Goal: Transaction & Acquisition: Purchase product/service

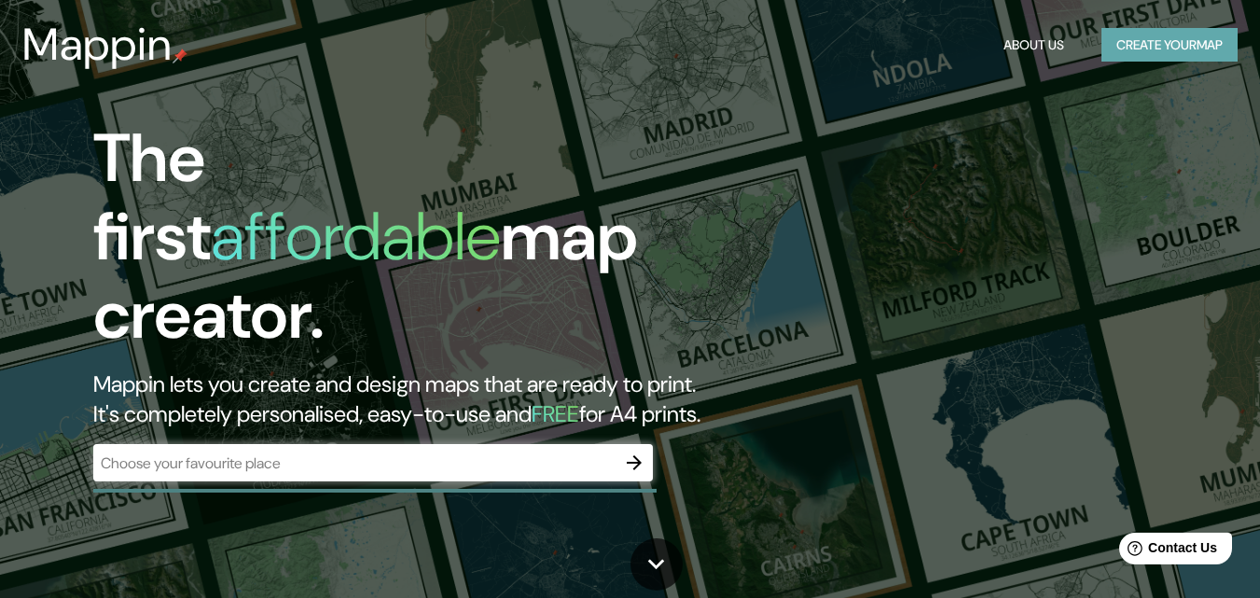
click at [1107, 36] on button "Create your map" at bounding box center [1169, 45] width 136 height 34
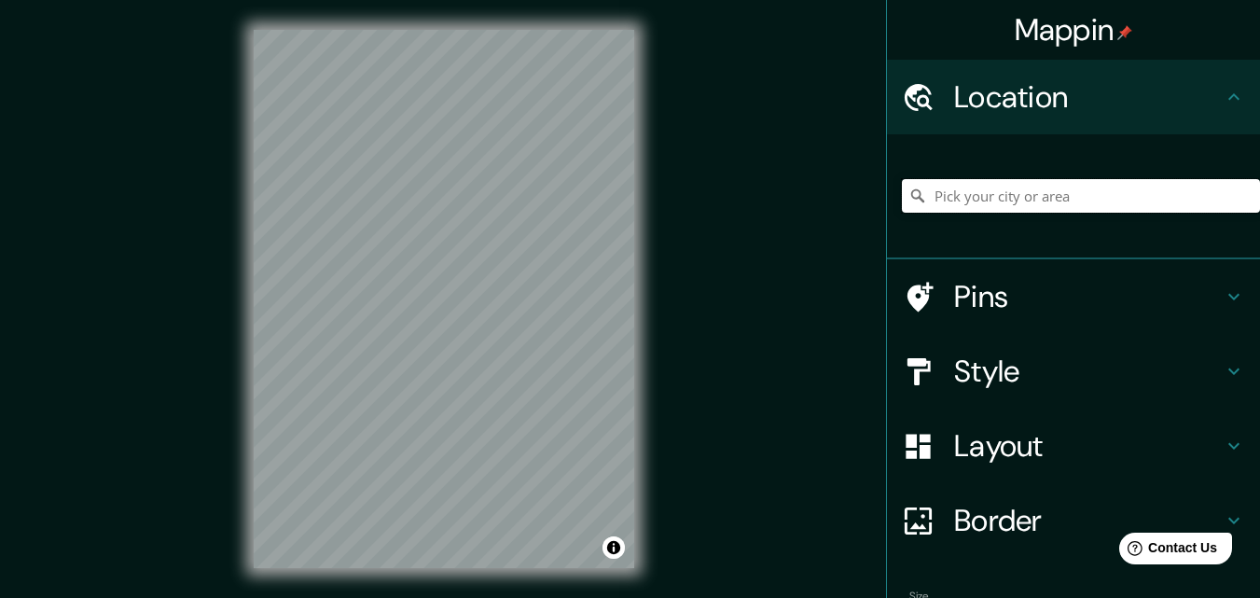
click at [964, 192] on input "Pick your city or area" at bounding box center [1081, 196] width 358 height 34
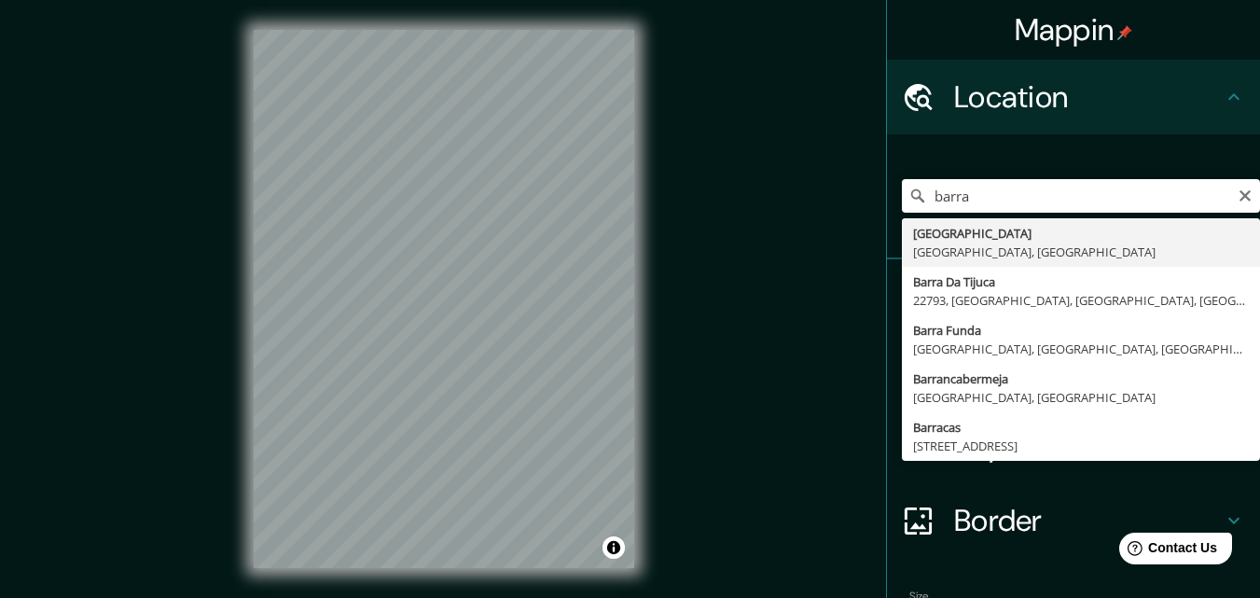
type input "[GEOGRAPHIC_DATA], [GEOGRAPHIC_DATA], [GEOGRAPHIC_DATA]"
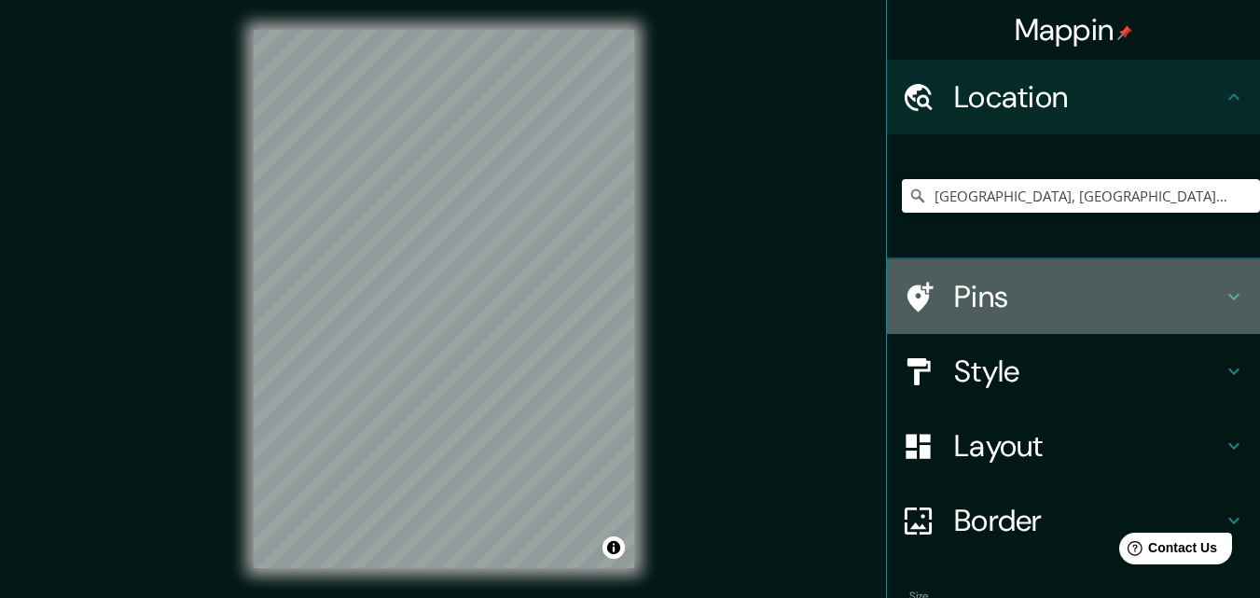
click at [977, 293] on h4 "Pins" at bounding box center [1088, 296] width 269 height 37
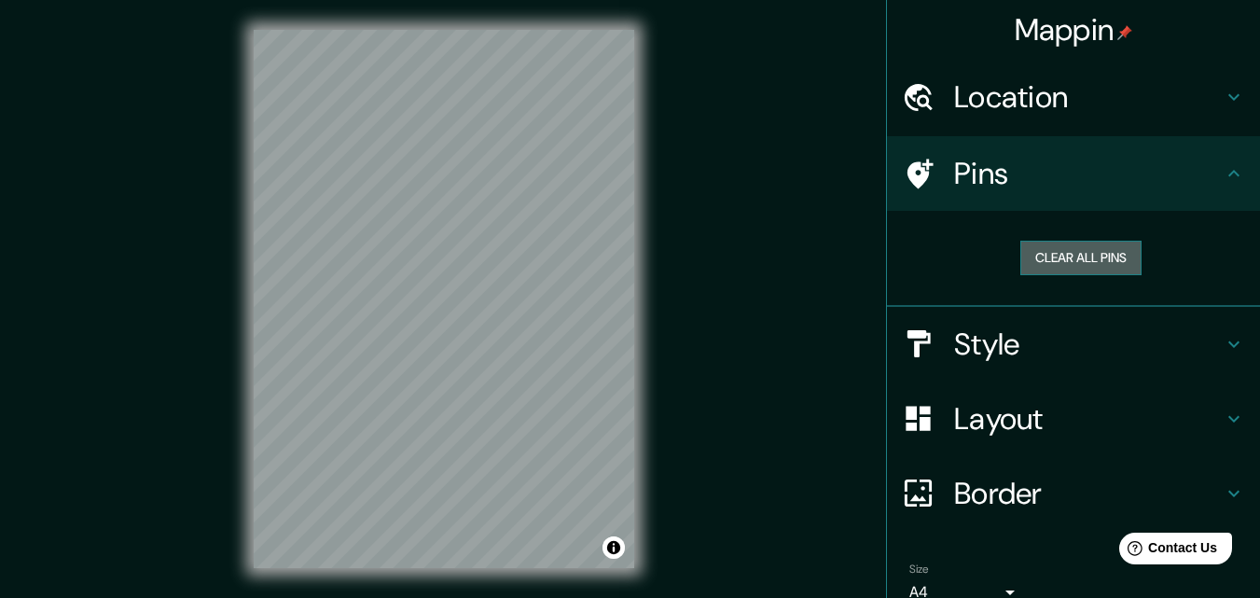
click at [1030, 270] on button "Clear all pins" at bounding box center [1080, 258] width 121 height 34
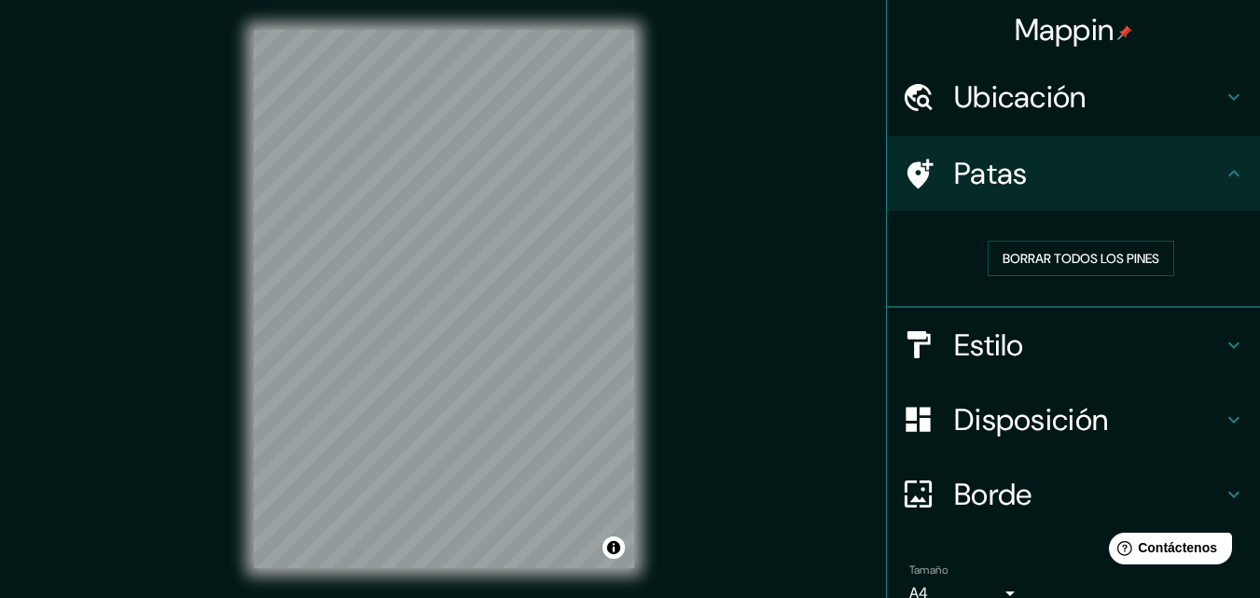
click at [776, 213] on div "Mappin Ubicación [GEOGRAPHIC_DATA], [GEOGRAPHIC_DATA], [GEOGRAPHIC_DATA] Patas …" at bounding box center [630, 313] width 1260 height 627
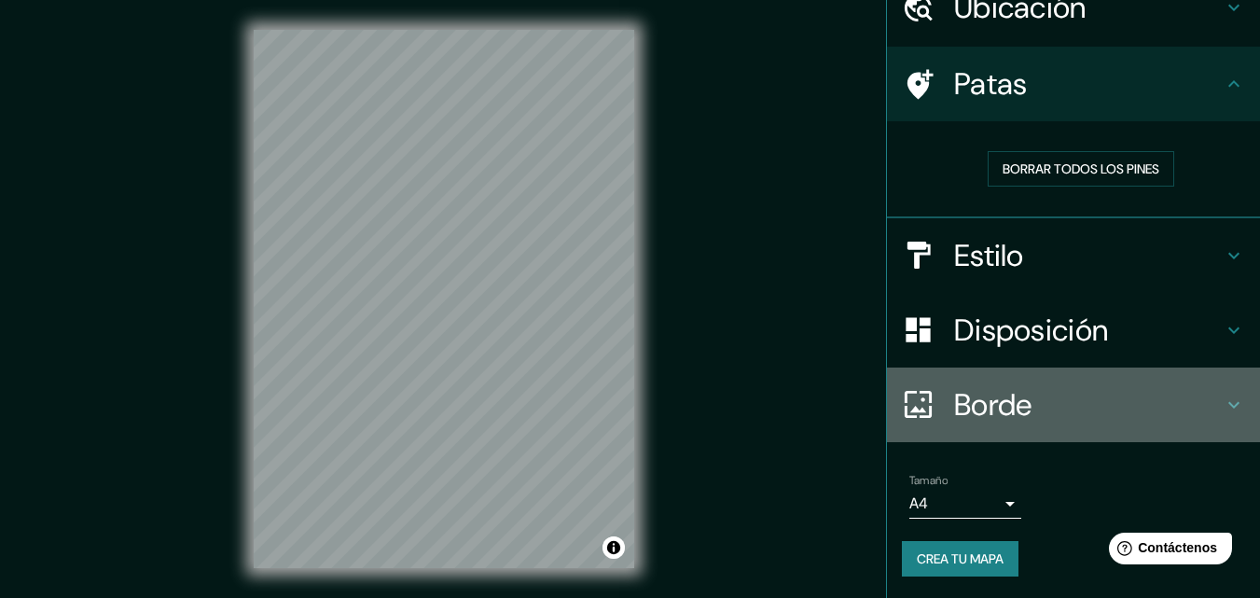
click at [985, 411] on font "Borde" at bounding box center [993, 404] width 78 height 39
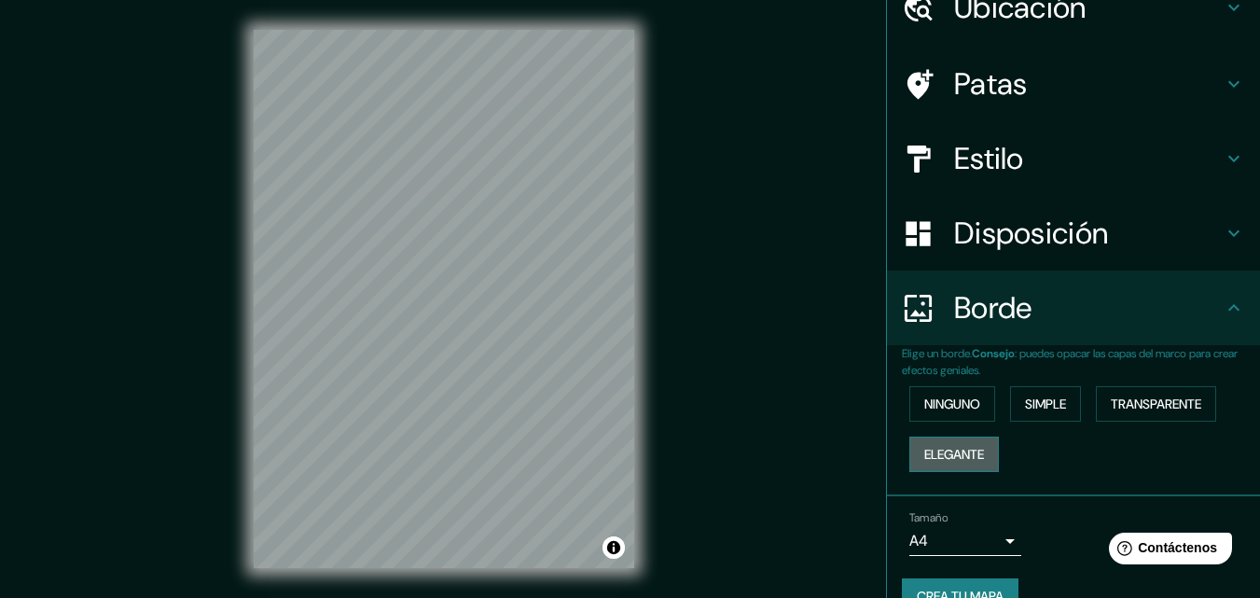
click at [971, 450] on font "Elegante" at bounding box center [954, 454] width 60 height 17
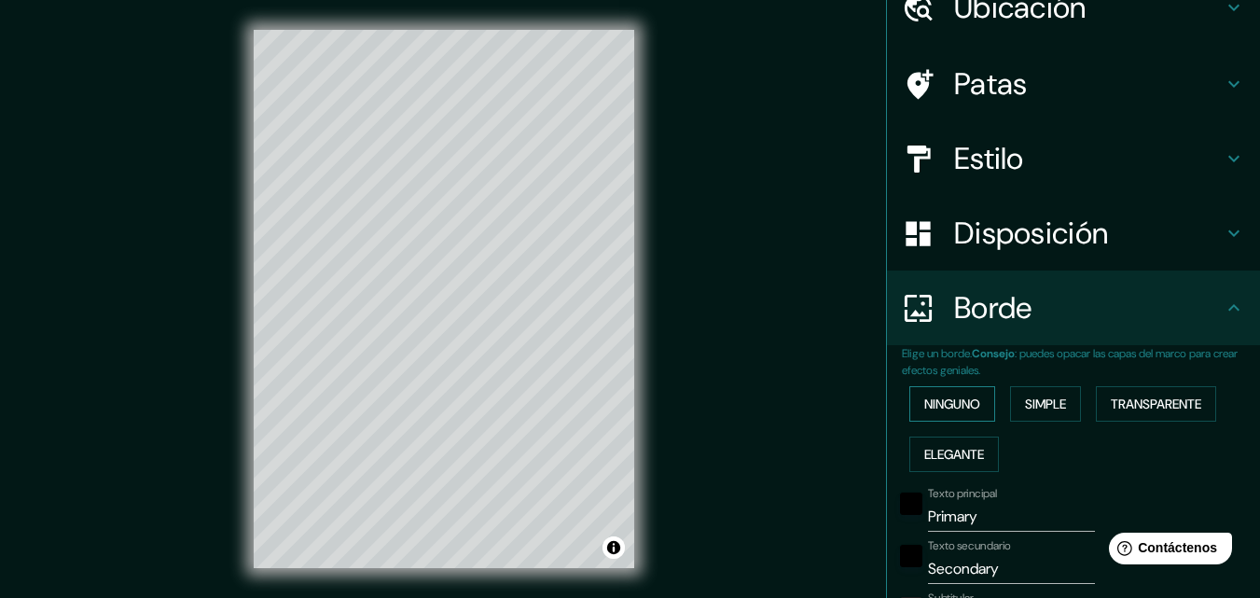
click at [960, 393] on font "Ninguno" at bounding box center [952, 404] width 56 height 24
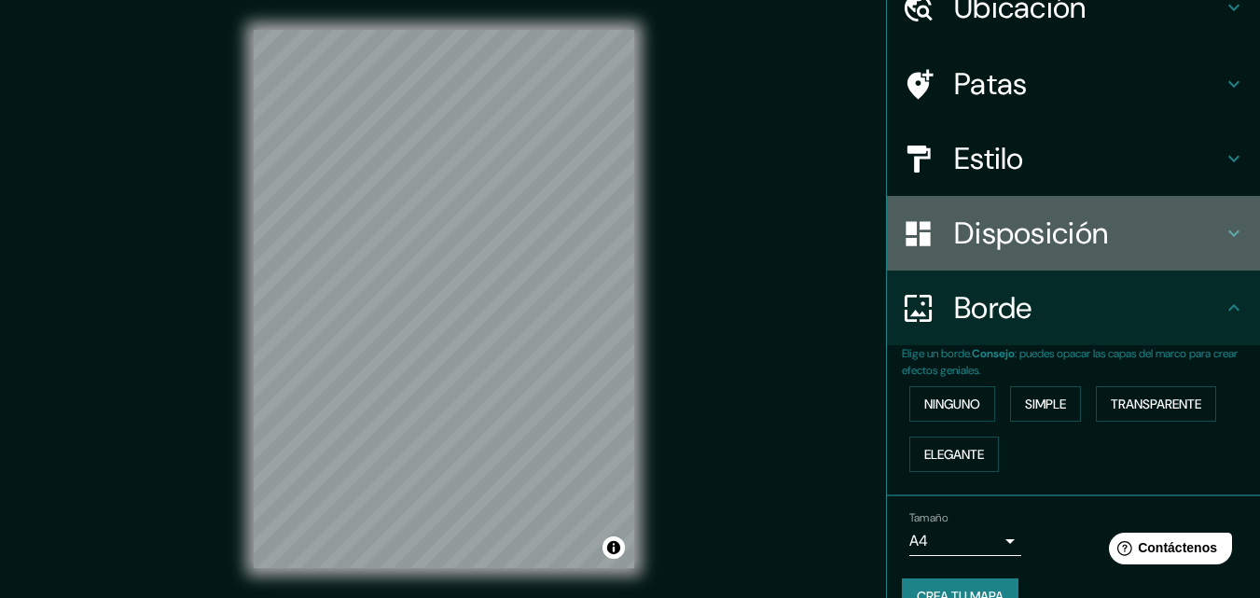
click at [979, 238] on font "Disposición" at bounding box center [1031, 233] width 154 height 39
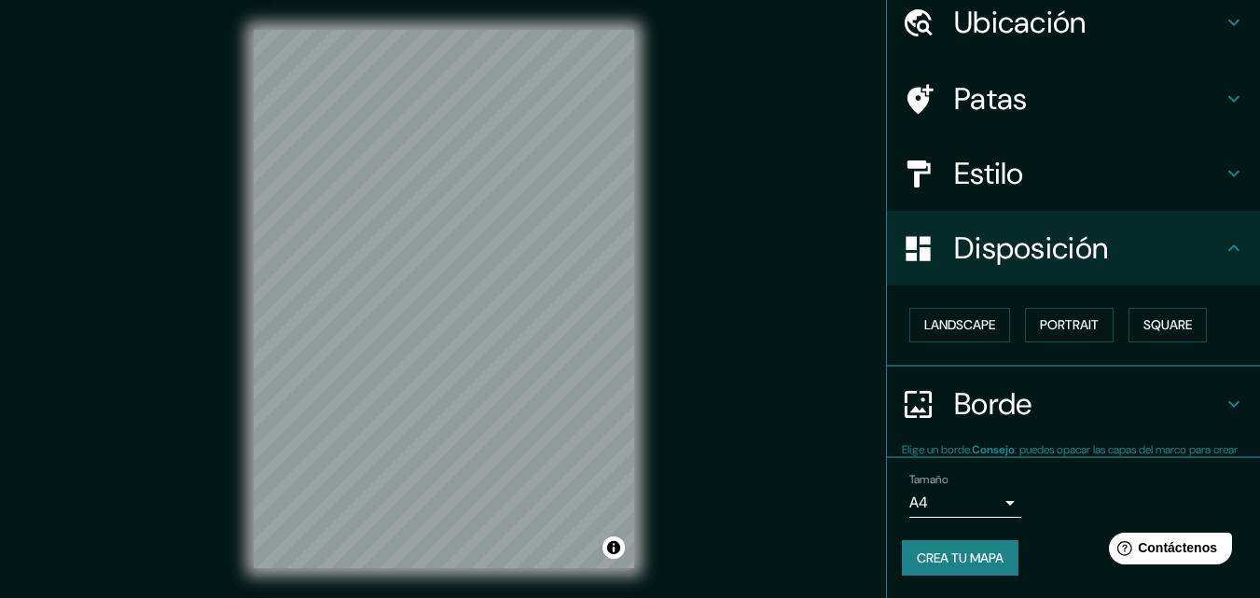
scroll to position [75, 0]
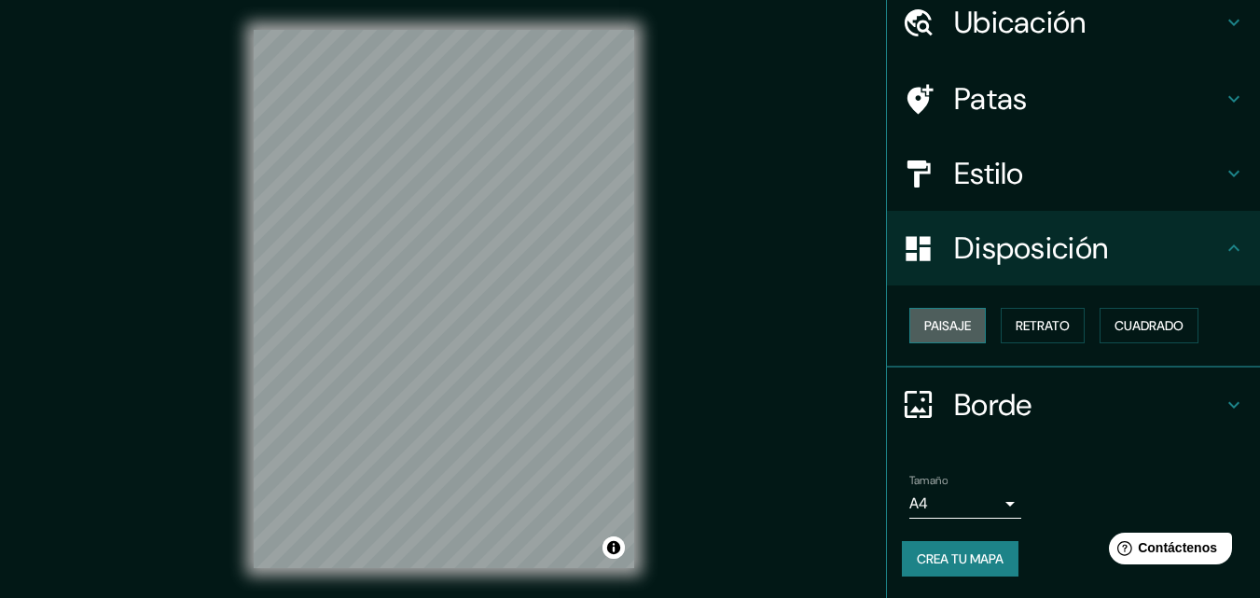
click at [970, 324] on button "Paisaje" at bounding box center [947, 325] width 76 height 35
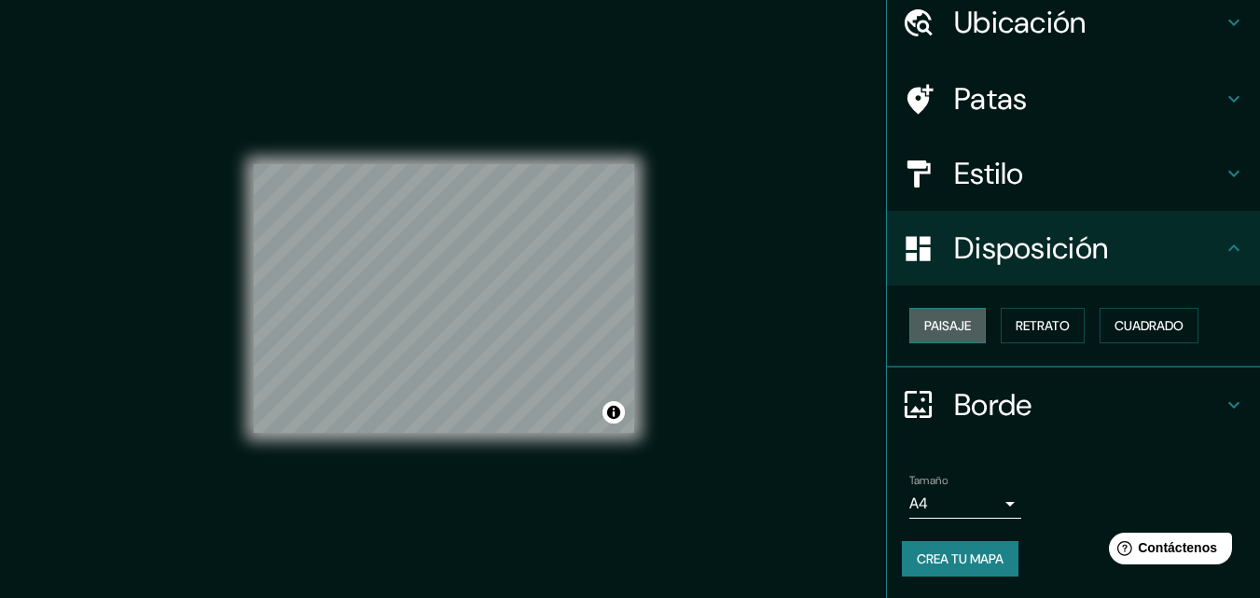
click at [970, 324] on button "Paisaje" at bounding box center [947, 325] width 76 height 35
click at [1131, 322] on font "Cuadrado" at bounding box center [1148, 325] width 69 height 17
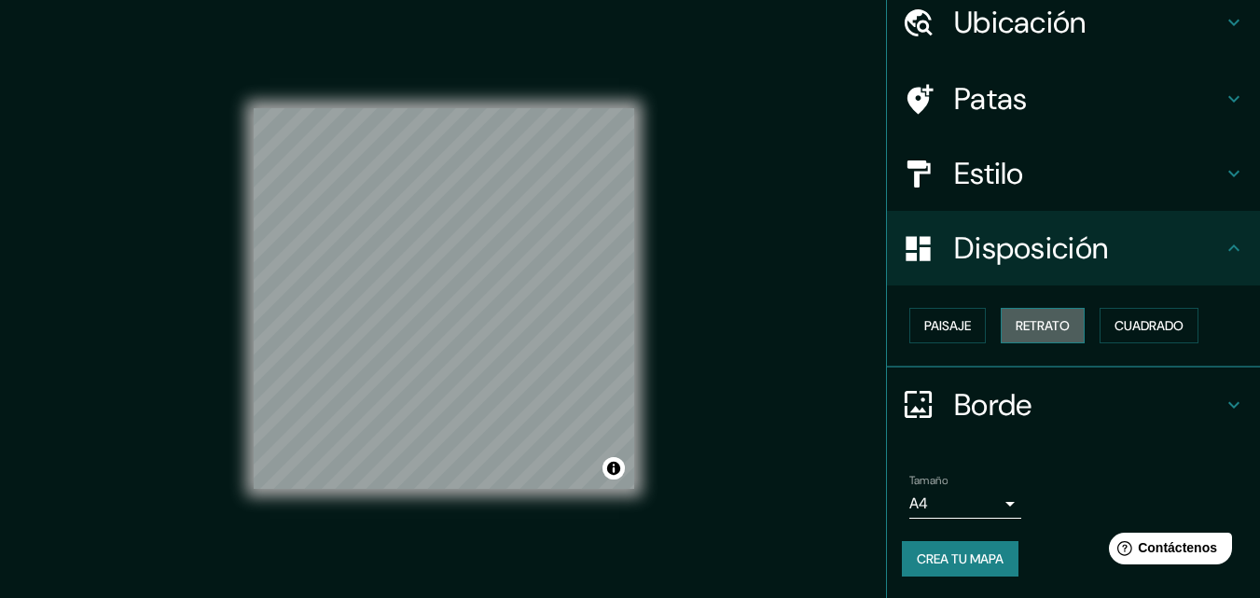
click at [1047, 316] on font "Retrato" at bounding box center [1042, 325] width 54 height 24
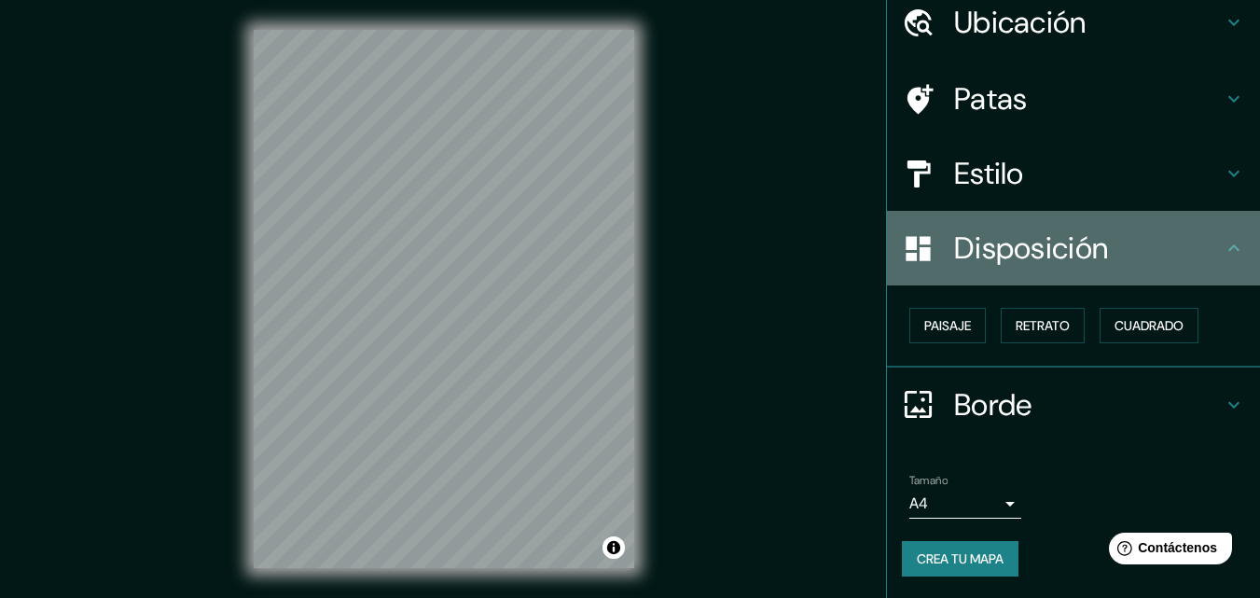
click at [1023, 257] on font "Disposición" at bounding box center [1031, 247] width 154 height 39
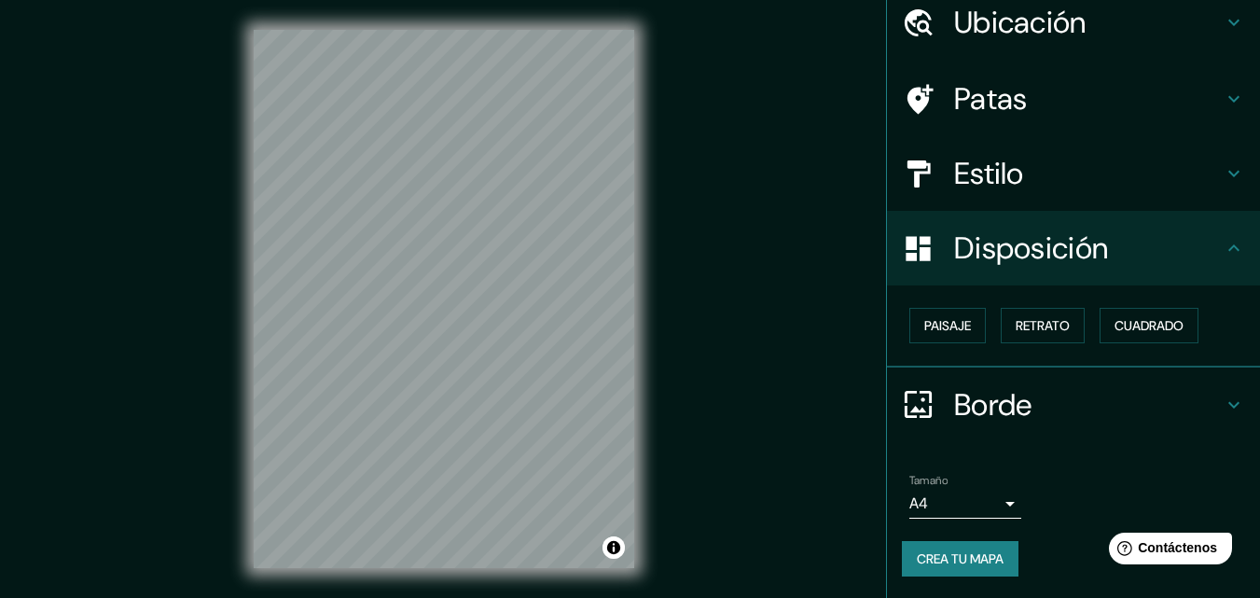
click at [1002, 187] on font "Estilo" at bounding box center [989, 173] width 70 height 39
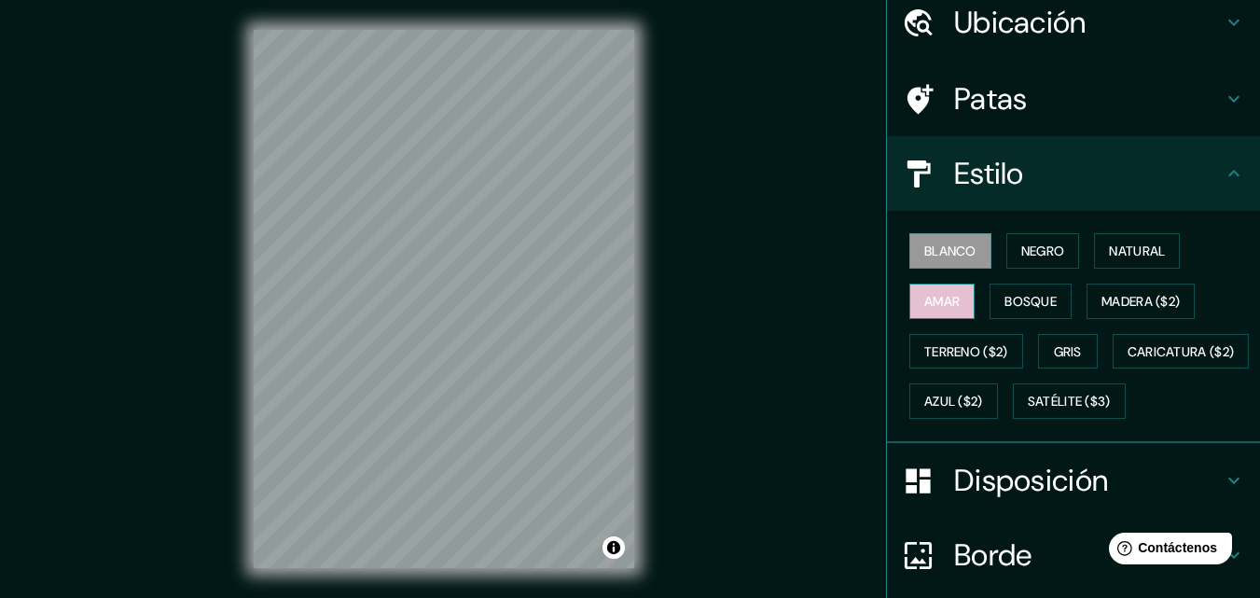
click at [912, 284] on button "Amar" at bounding box center [941, 300] width 65 height 35
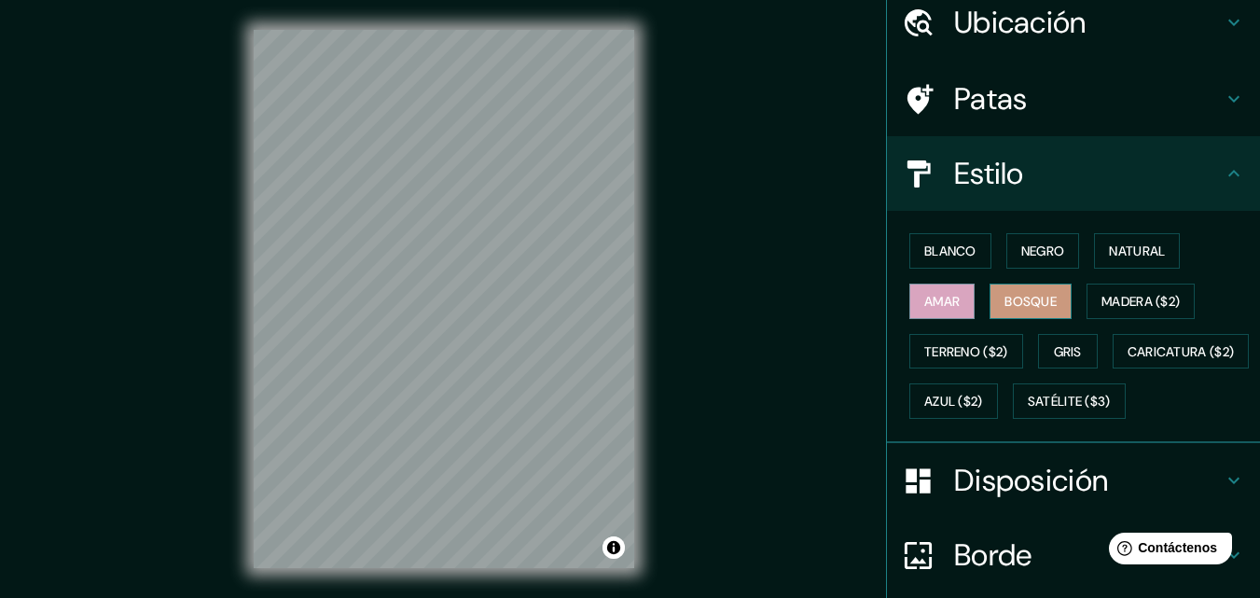
click at [989, 293] on button "Bosque" at bounding box center [1030, 300] width 82 height 35
click at [1090, 299] on button "Madera ($2)" at bounding box center [1140, 300] width 108 height 35
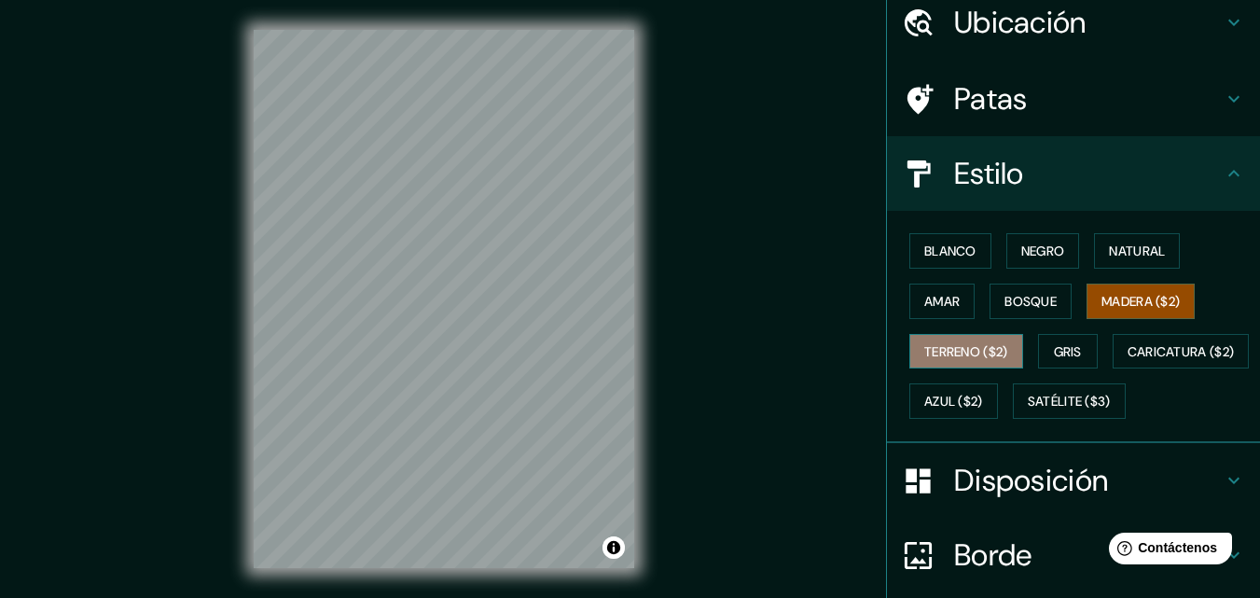
click at [929, 349] on font "Terreno ($2)" at bounding box center [966, 351] width 84 height 17
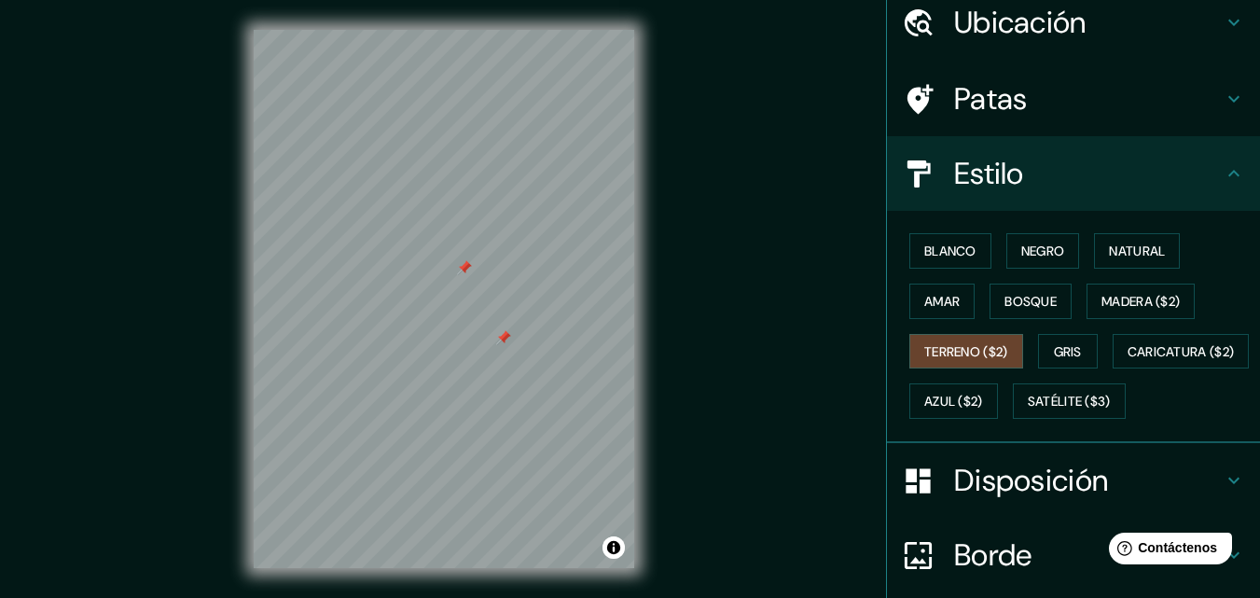
click at [780, 389] on div "Mappin Ubicación Barranquilla, [GEOGRAPHIC_DATA], [GEOGRAPHIC_DATA] Patas Estil…" at bounding box center [630, 313] width 1260 height 627
click at [1057, 339] on font "Gris" at bounding box center [1068, 351] width 28 height 24
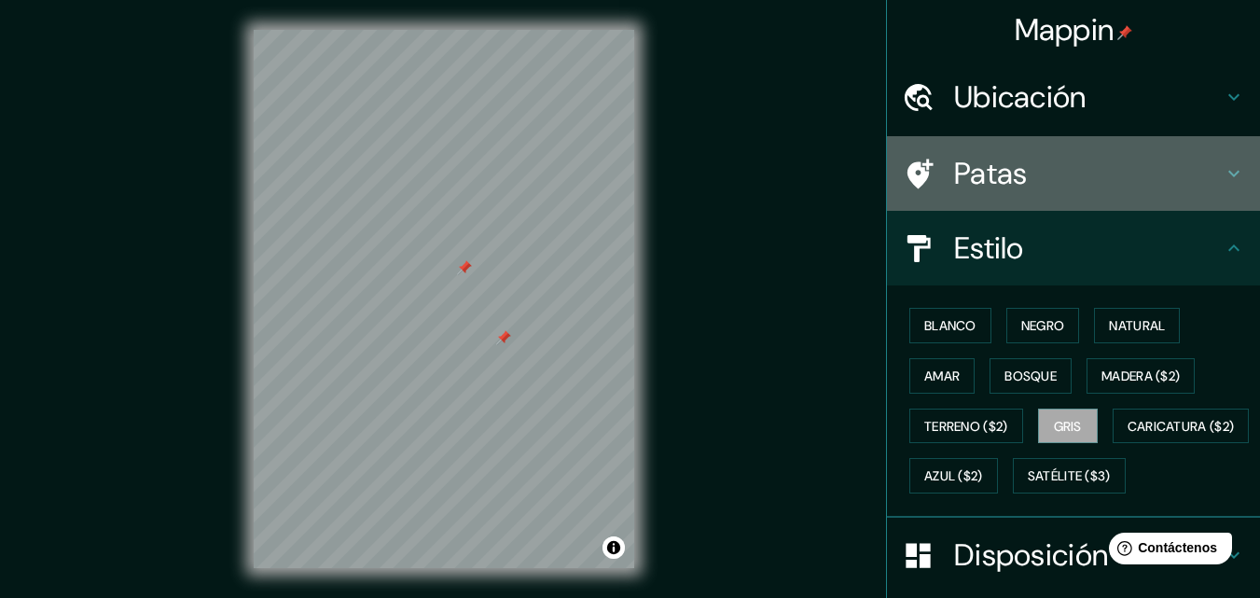
click at [980, 164] on font "Patas" at bounding box center [991, 173] width 74 height 39
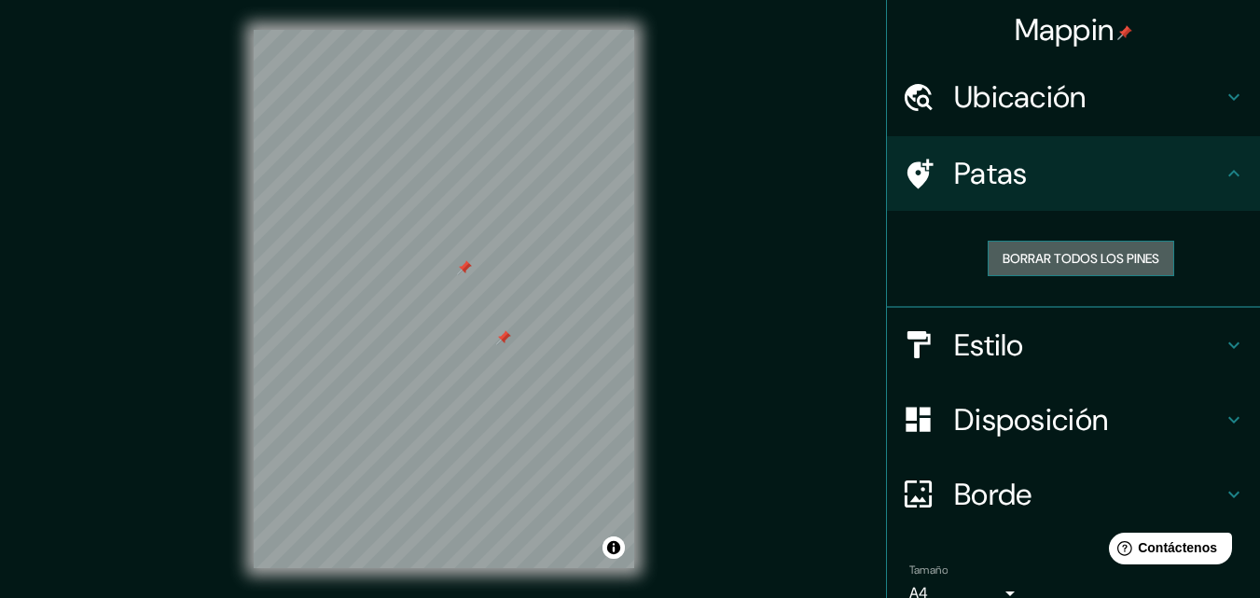
click at [1048, 269] on font "Borrar todos los pines" at bounding box center [1080, 258] width 157 height 24
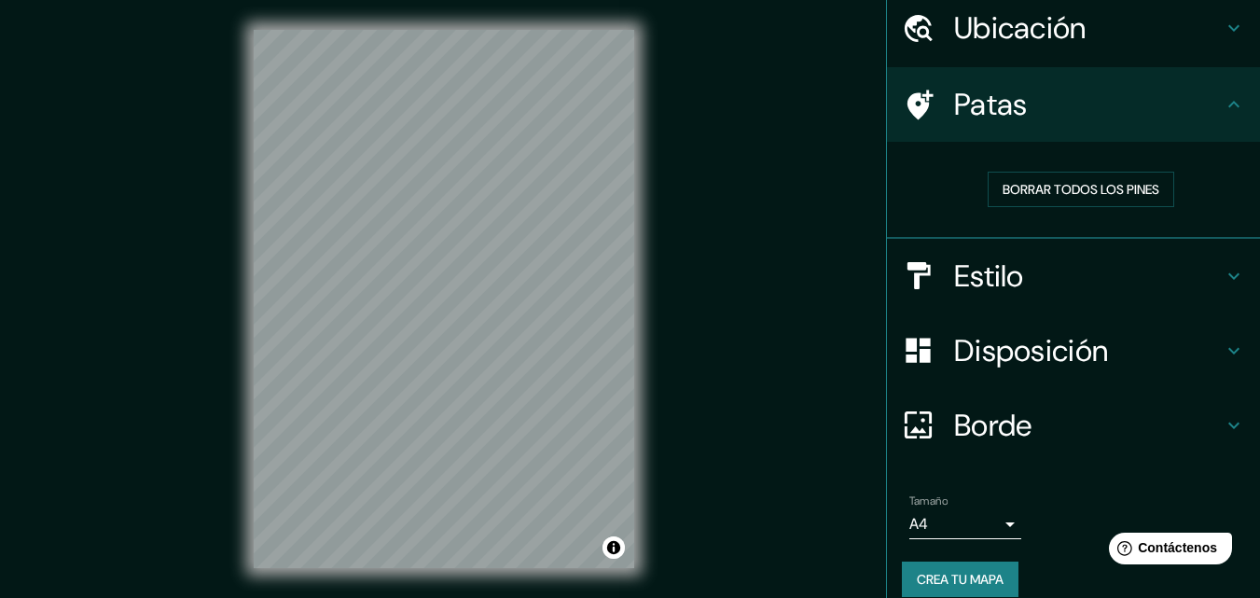
scroll to position [73, 0]
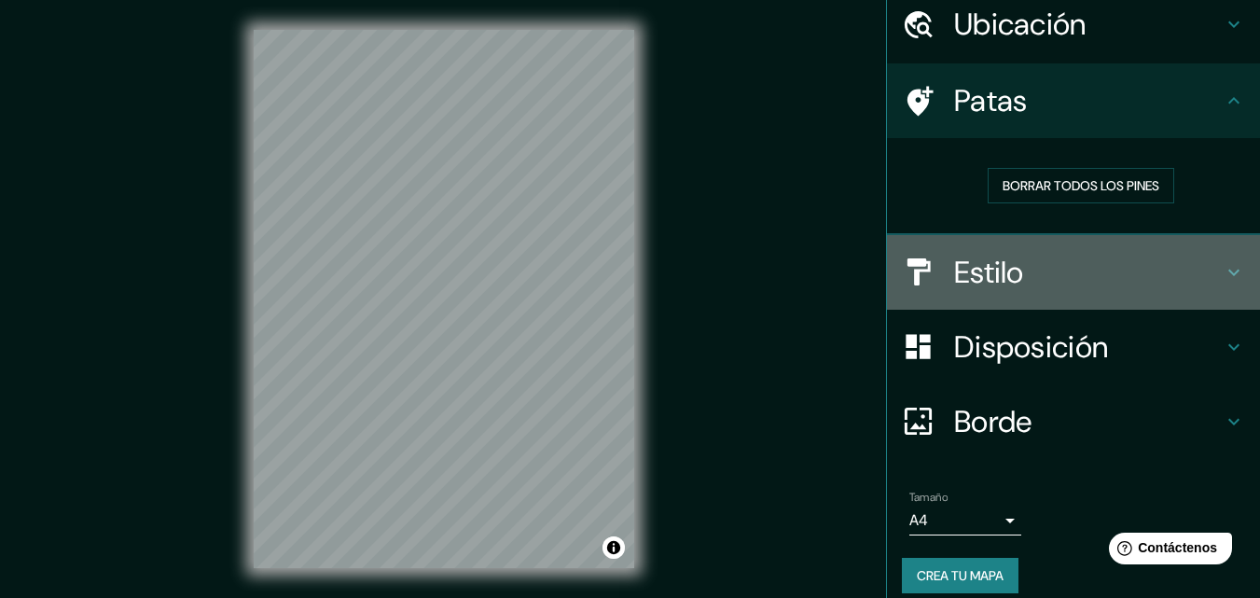
click at [1117, 279] on h4 "Estilo" at bounding box center [1088, 272] width 269 height 37
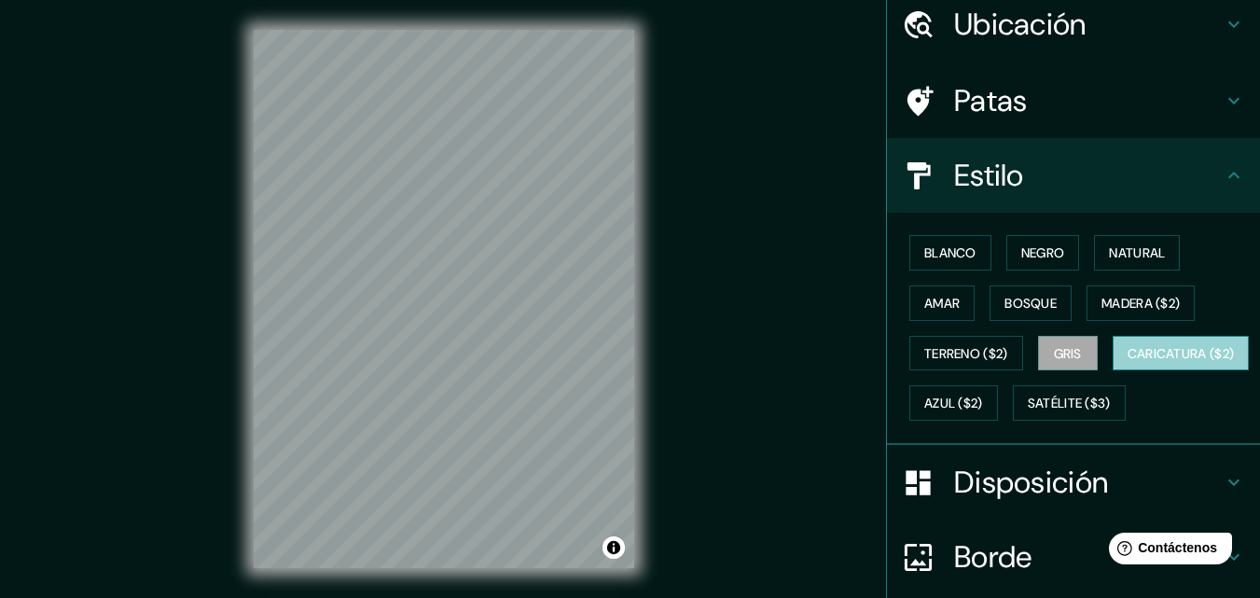
click at [1112, 371] on button "Caricatura ($2)" at bounding box center [1180, 353] width 137 height 35
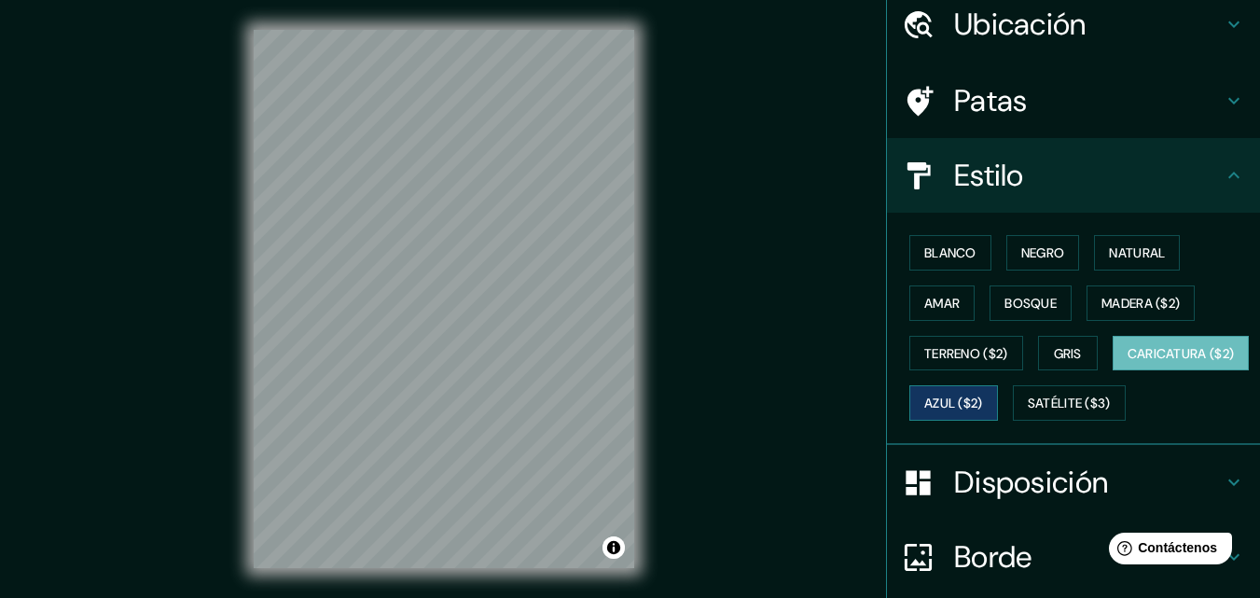
click at [983, 404] on font "Azul ($2)" at bounding box center [953, 403] width 59 height 17
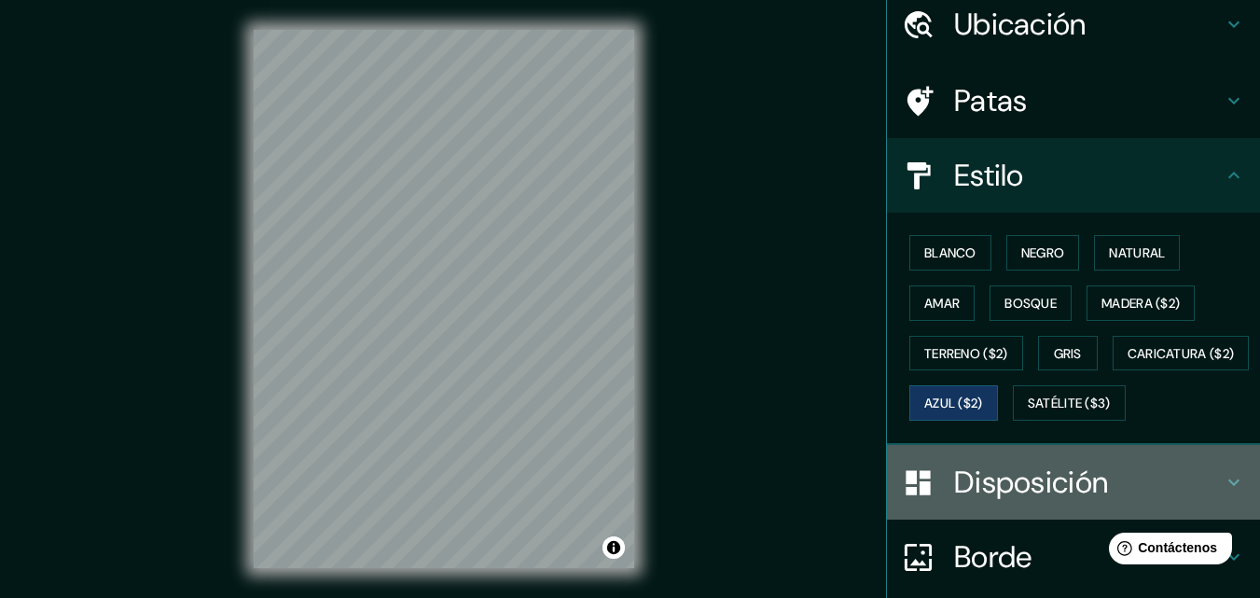
click at [1017, 502] on font "Disposición" at bounding box center [1031, 481] width 154 height 39
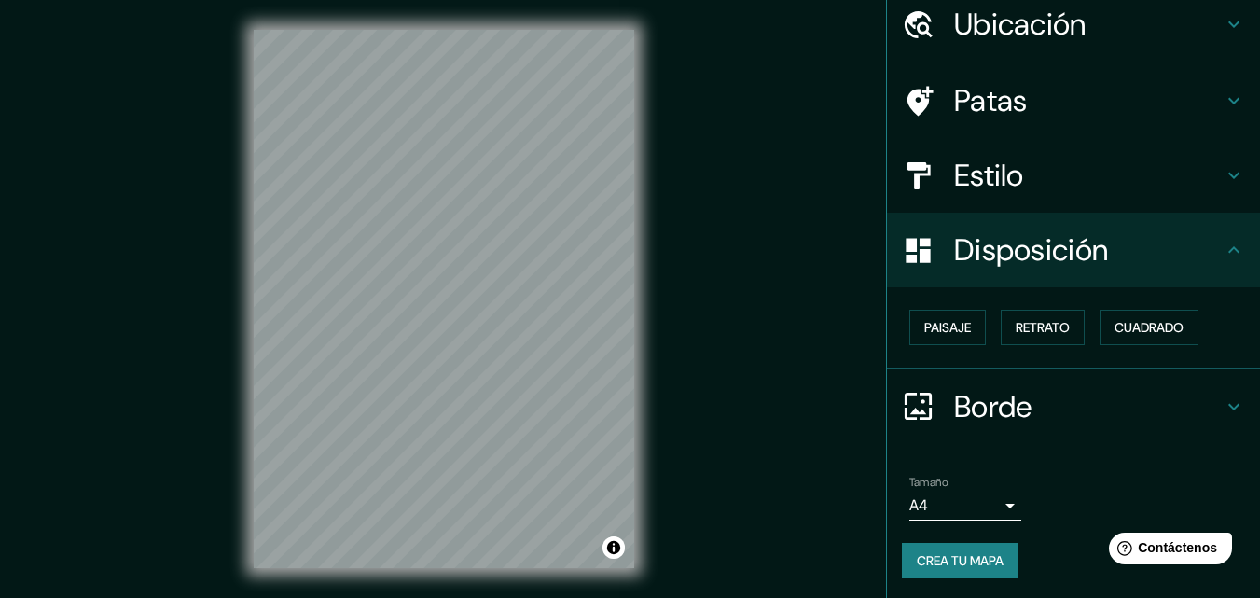
scroll to position [75, 0]
